Goal: Navigation & Orientation: Understand site structure

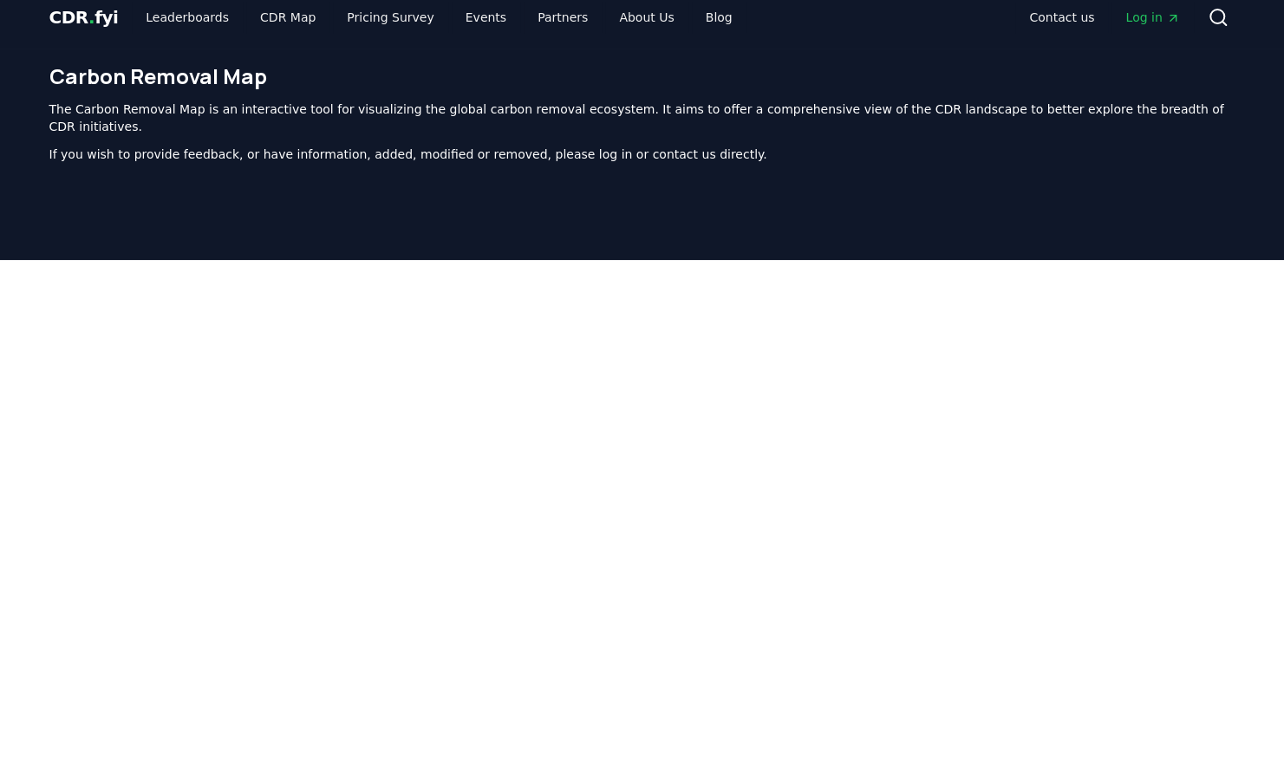
scroll to position [11, 0]
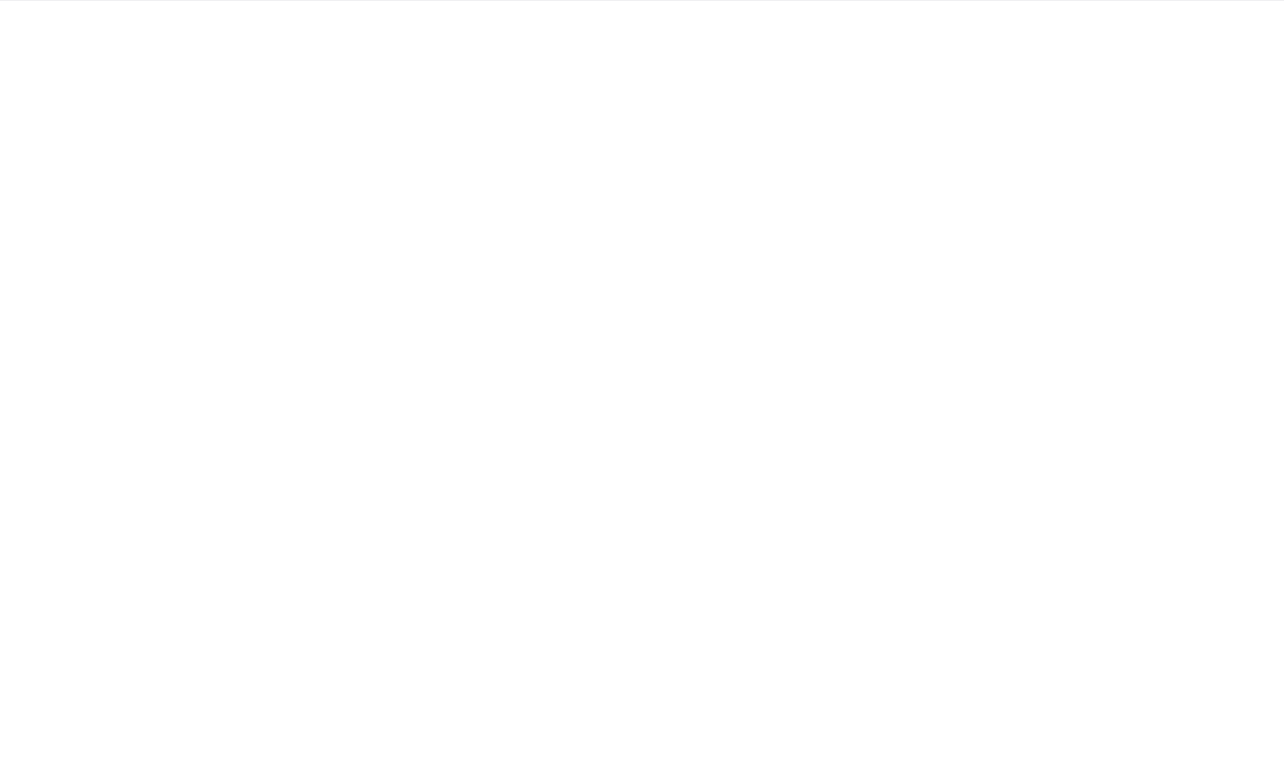
scroll to position [270, 0]
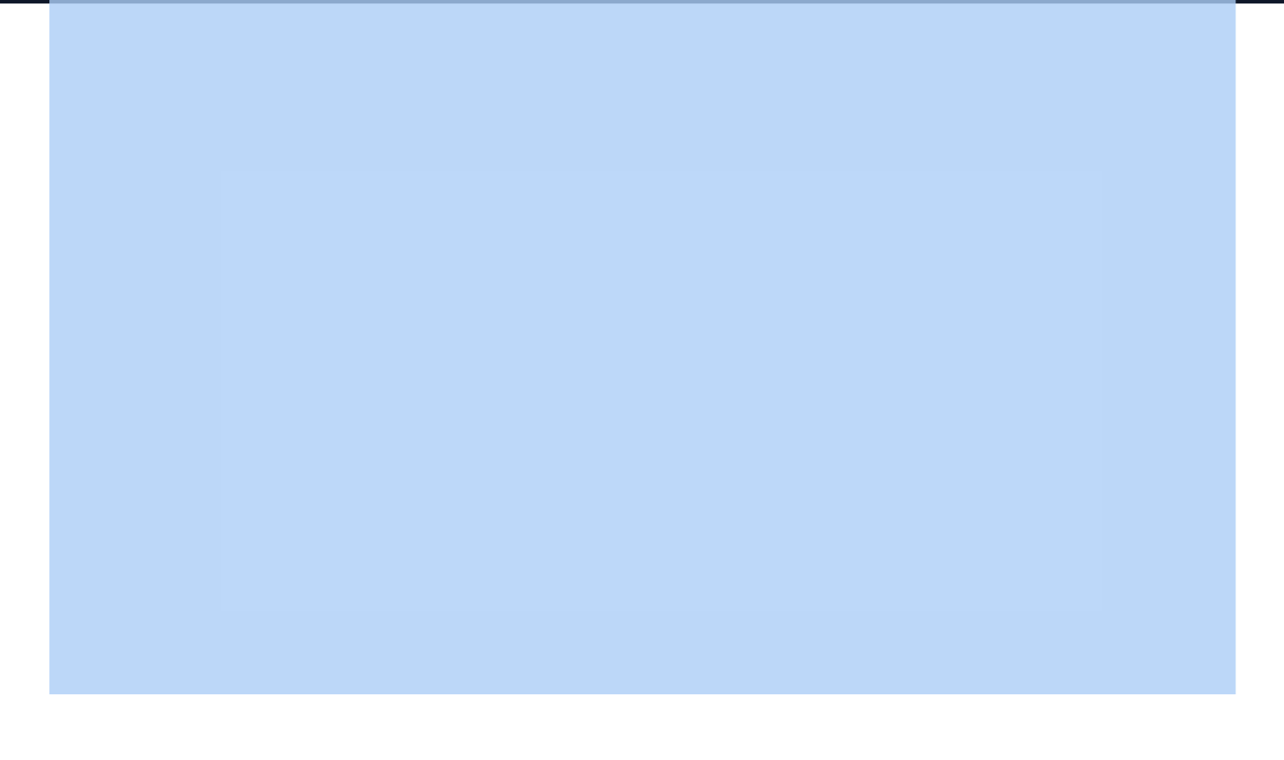
drag, startPoint x: 1038, startPoint y: 751, endPoint x: 1134, endPoint y: 741, distance: 96.7
click at [1134, 741] on div "CDR . fyi Leaderboards CDR Map Pricing Survey Events Partners About Us Blog Con…" at bounding box center [642, 386] width 1284 height 1312
drag, startPoint x: 1134, startPoint y: 741, endPoint x: 1273, endPoint y: 576, distance: 216.0
click at [1273, 576] on div at bounding box center [642, 383] width 1284 height 760
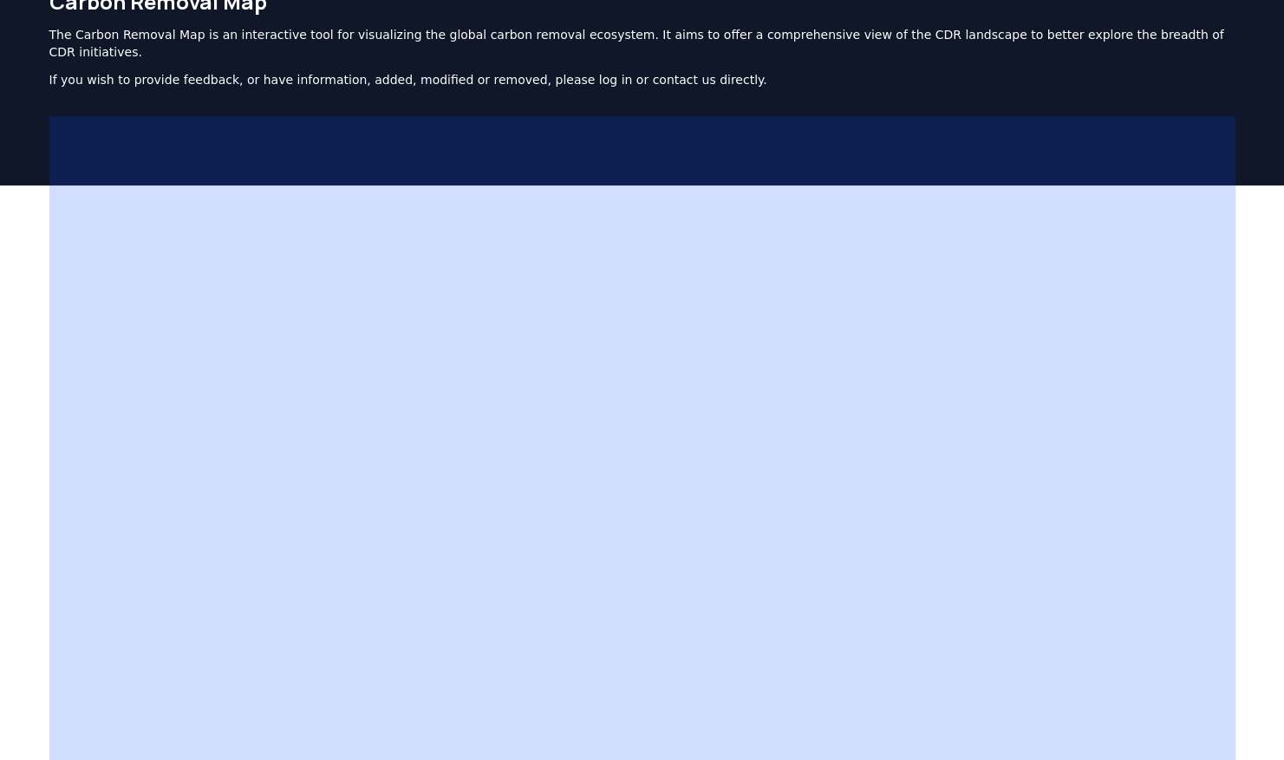
scroll to position [104, 0]
